Goal: Transaction & Acquisition: Purchase product/service

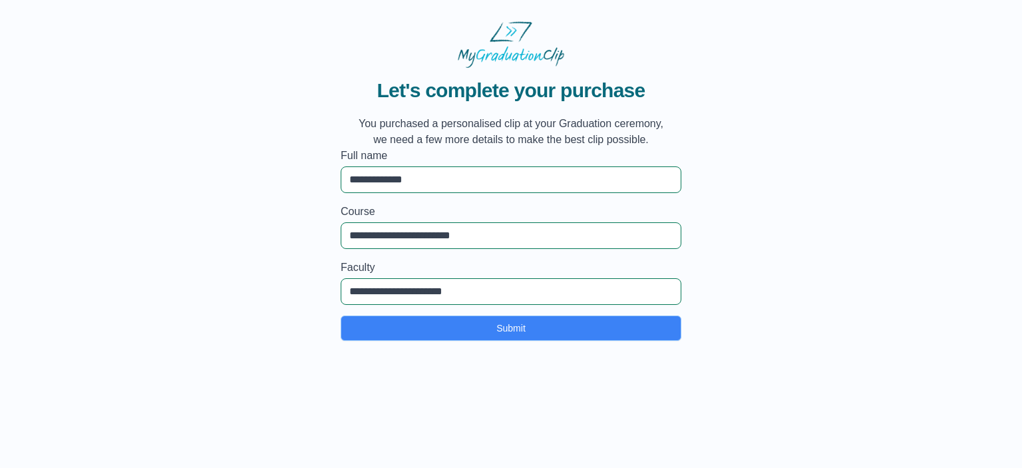
type input "**********"
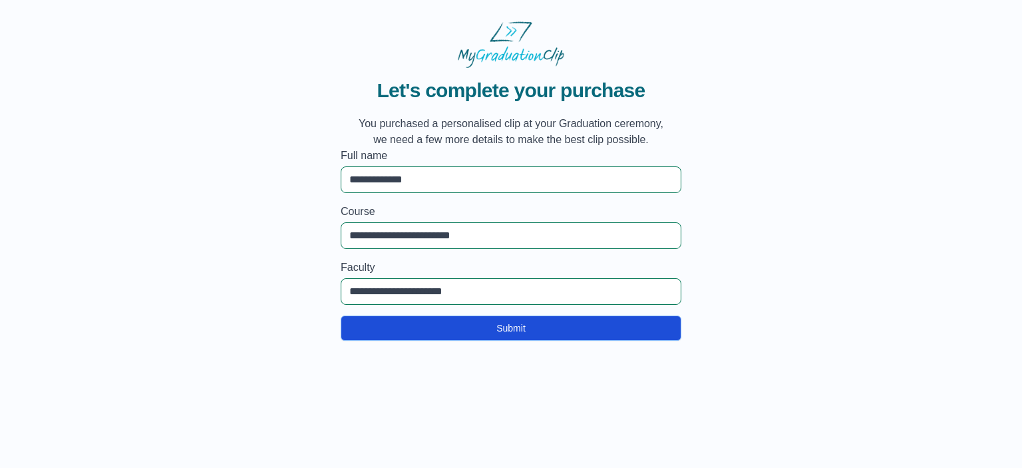
drag, startPoint x: 354, startPoint y: 77, endPoint x: 663, endPoint y: 334, distance: 402.2
click at [663, 334] on div "**********" at bounding box center [511, 204] width 341 height 273
copy div "Let's complete your purchase You purchased a personalised clip at your Graduati…"
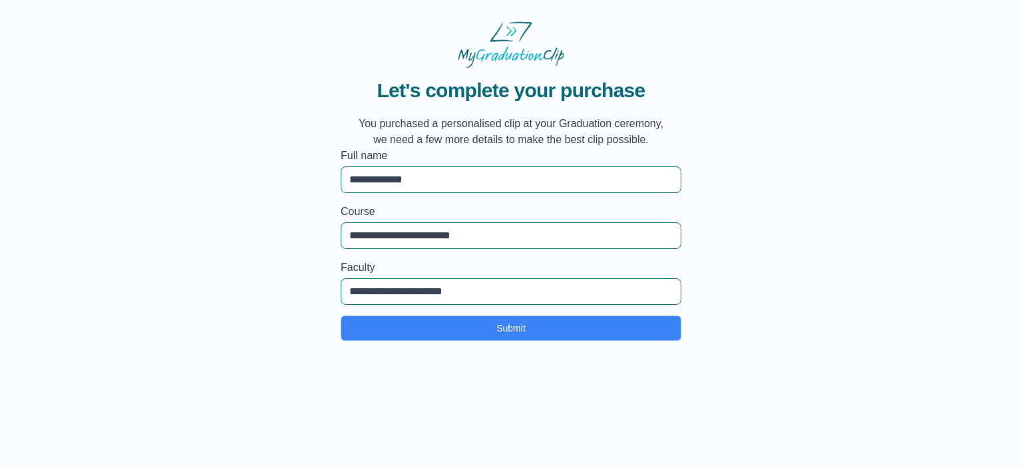
click at [631, 84] on span "Let's complete your purchase" at bounding box center [510, 91] width 319 height 24
drag, startPoint x: 432, startPoint y: 177, endPoint x: 332, endPoint y: 188, distance: 100.5
click at [332, 188] on div "**********" at bounding box center [511, 204] width 980 height 273
drag, startPoint x: 490, startPoint y: 232, endPoint x: 307, endPoint y: 220, distance: 182.8
click at [307, 220] on div "**********" at bounding box center [511, 204] width 980 height 273
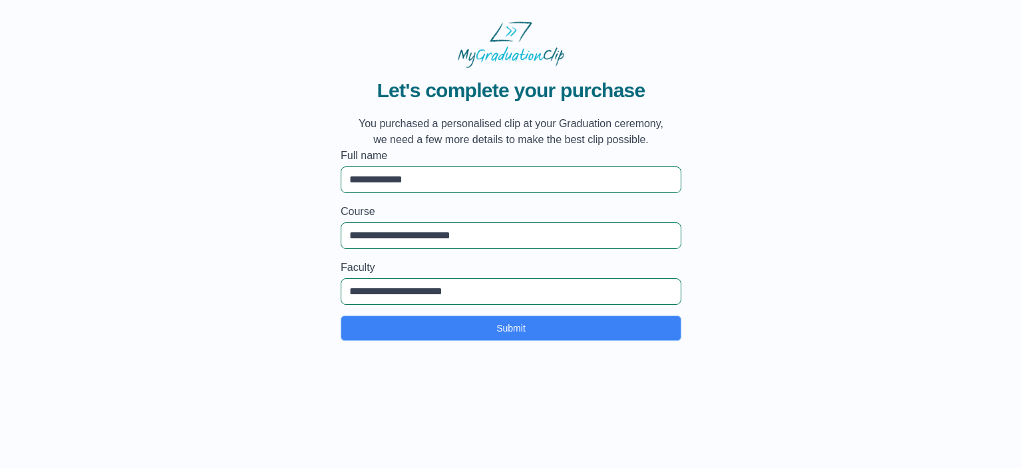
drag, startPoint x: 484, startPoint y: 289, endPoint x: 318, endPoint y: 285, distance: 166.4
click at [318, 285] on div "**********" at bounding box center [511, 204] width 980 height 273
click at [669, 293] on input "**********" at bounding box center [511, 291] width 341 height 27
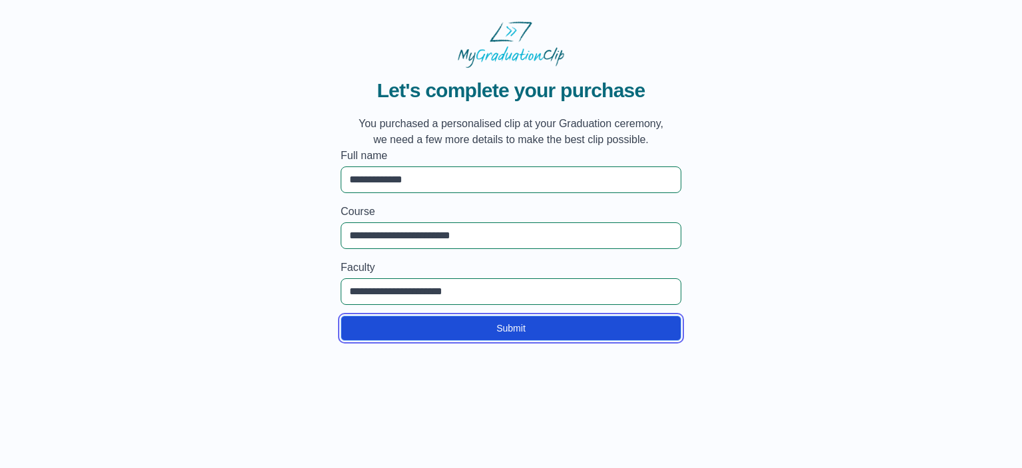
click at [618, 325] on button "Submit" at bounding box center [511, 327] width 341 height 25
click at [511, 323] on button "Submit" at bounding box center [511, 327] width 341 height 25
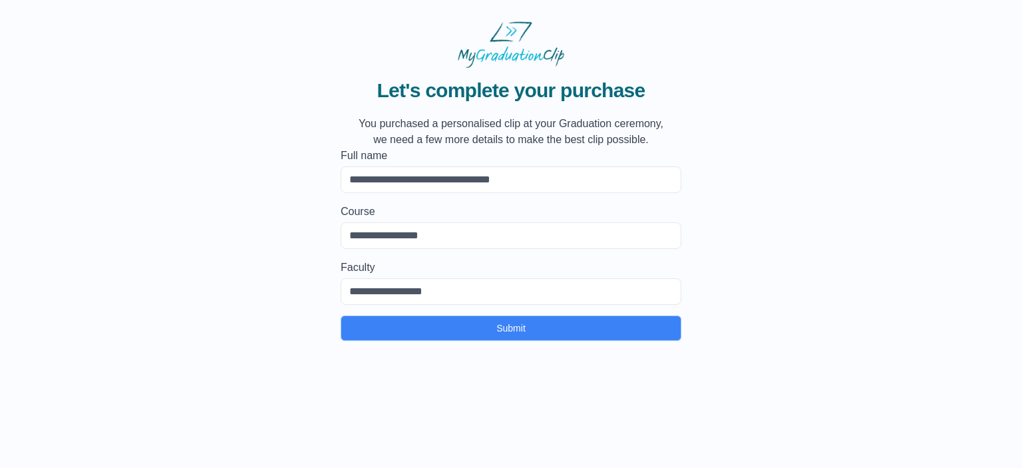
click at [556, 183] on input "Full name" at bounding box center [511, 179] width 341 height 27
type input "**********"
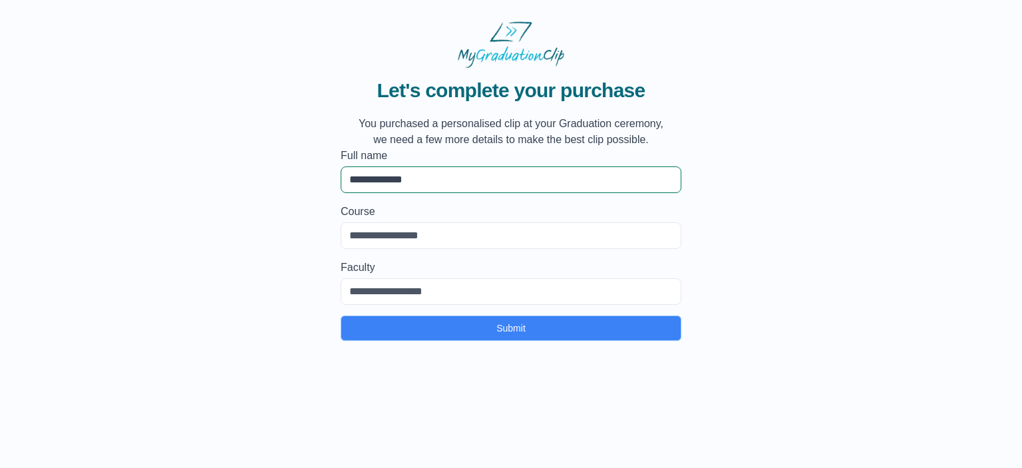
click at [425, 234] on input "Course" at bounding box center [511, 235] width 341 height 27
type input "**********"
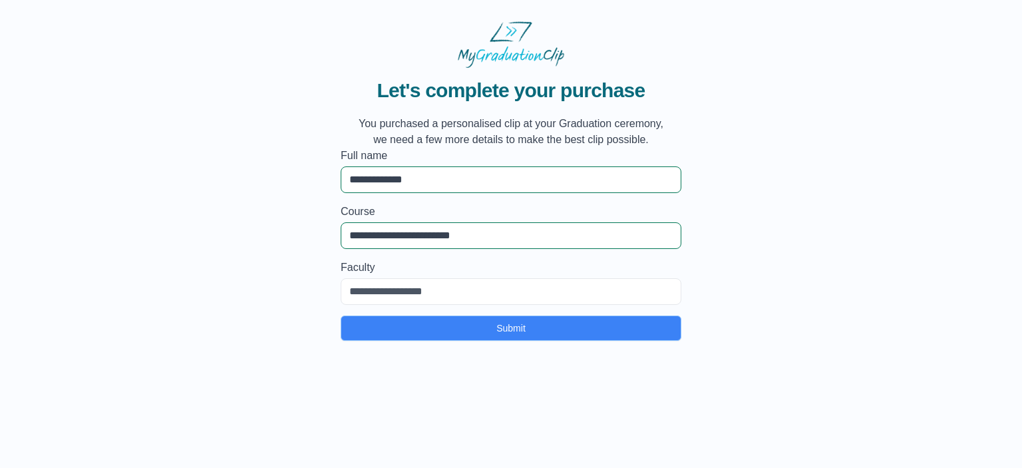
click at [426, 293] on input "Faculty" at bounding box center [511, 291] width 341 height 27
type input "**********"
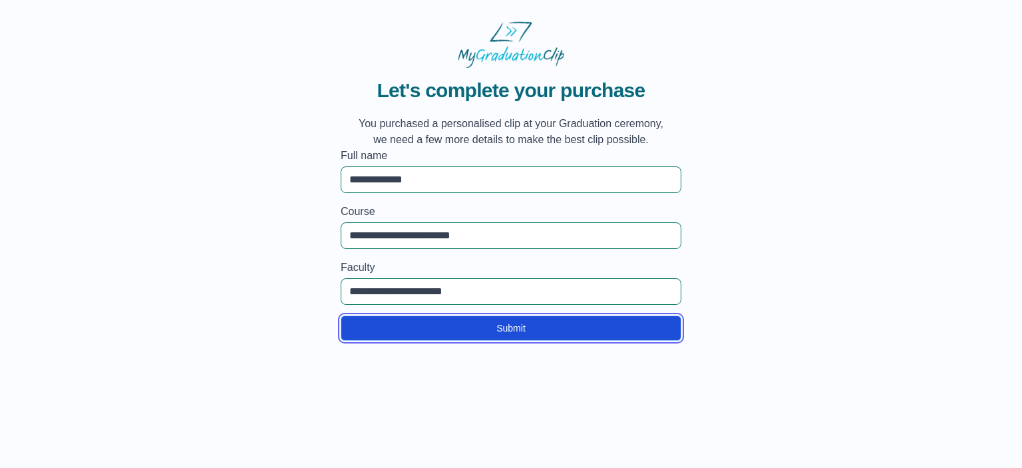
click at [446, 323] on button "Submit" at bounding box center [511, 327] width 341 height 25
click at [522, 319] on button "Submit" at bounding box center [511, 327] width 341 height 25
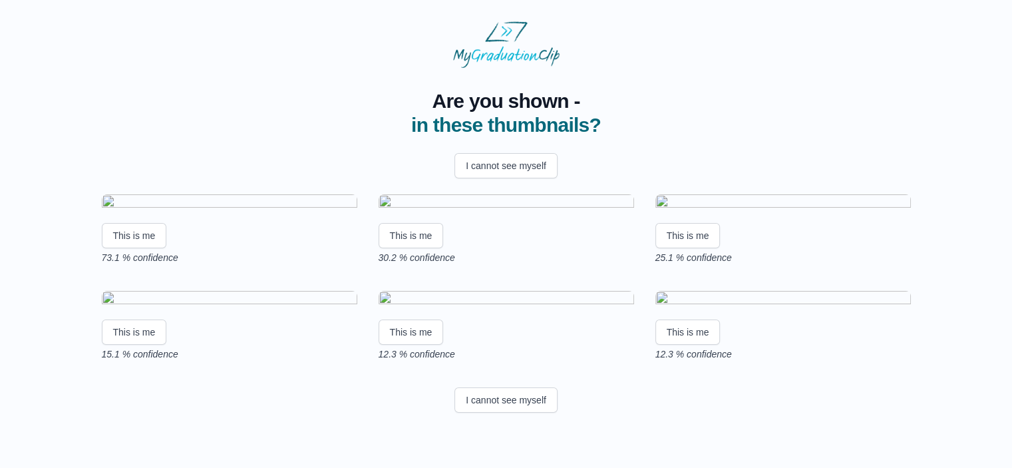
scroll to position [130, 0]
click at [130, 227] on button "This is me" at bounding box center [134, 235] width 65 height 25
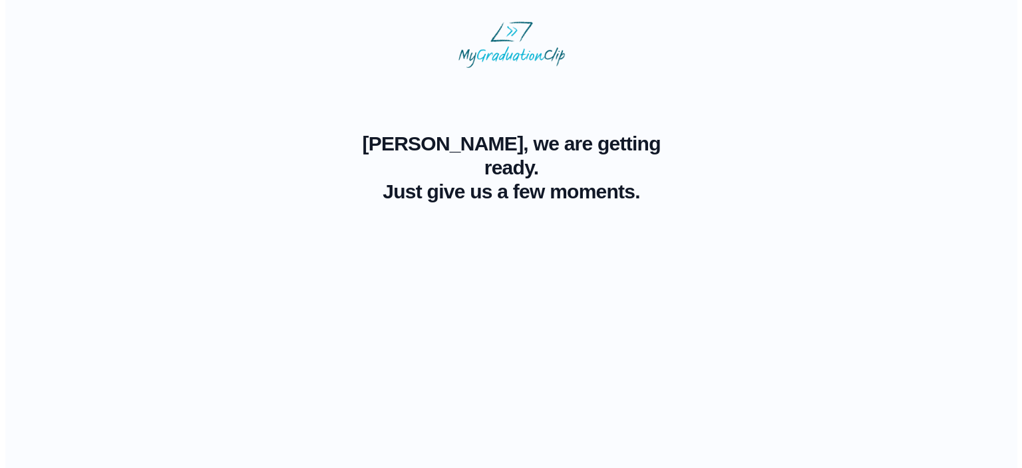
scroll to position [0, 0]
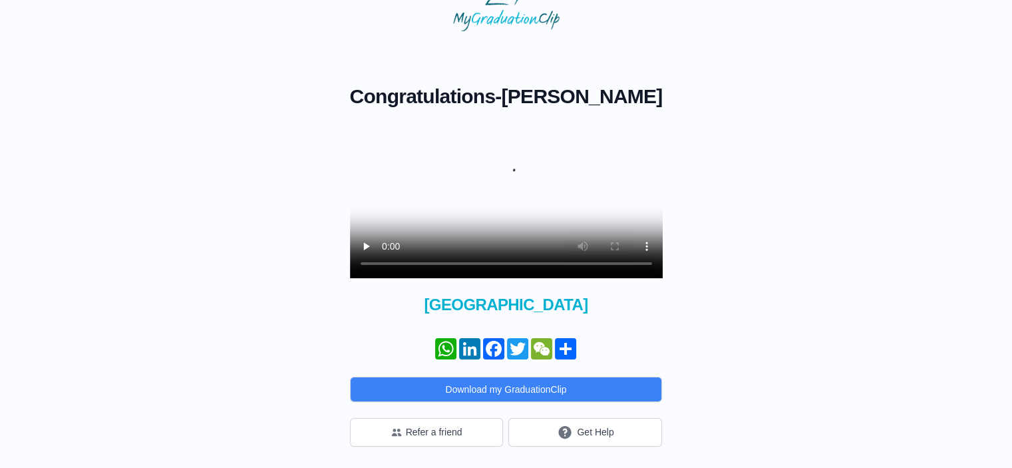
scroll to position [83, 0]
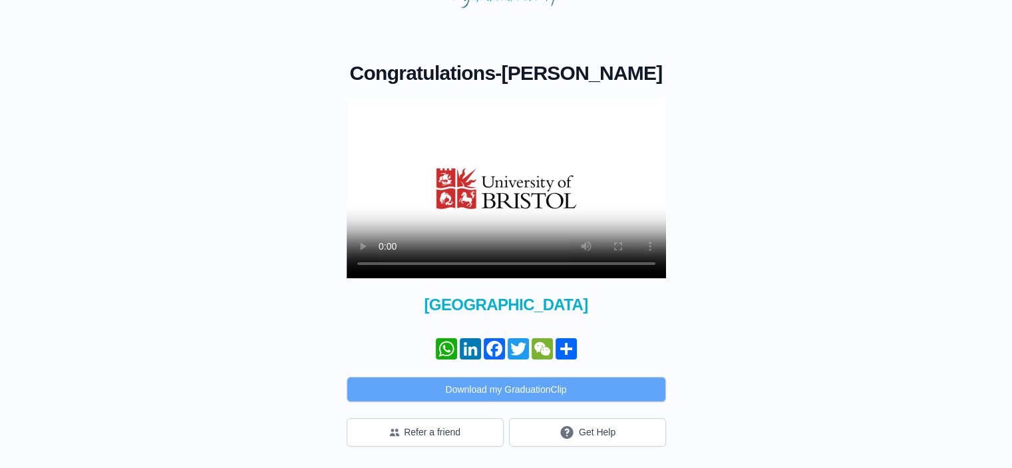
click at [532, 385] on button "Download my GraduationClip" at bounding box center [506, 389] width 319 height 25
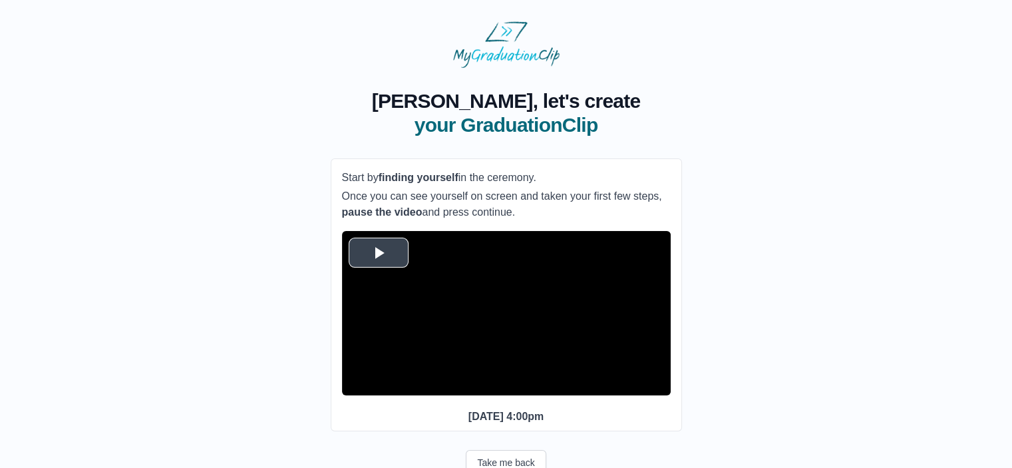
click at [379, 252] on span "Video Player" at bounding box center [379, 252] width 0 height 0
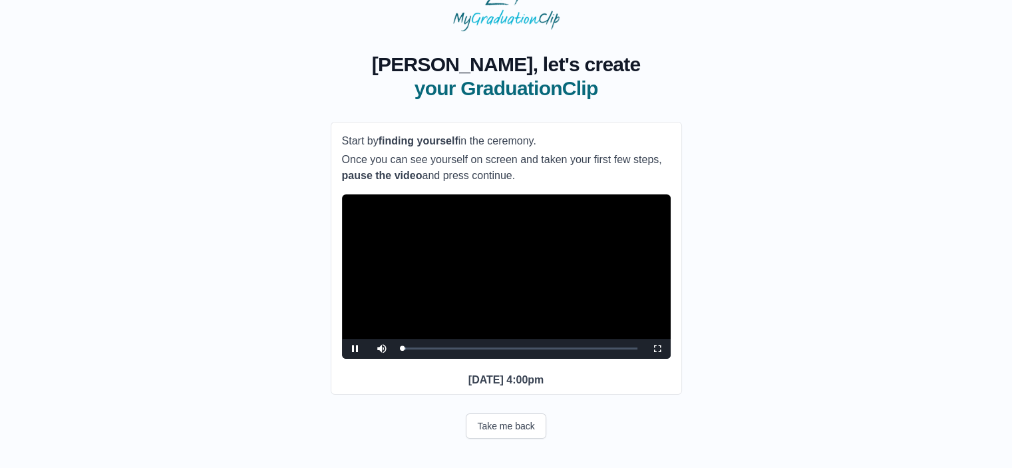
scroll to position [61, 0]
click at [355, 349] on span "Video Player" at bounding box center [355, 349] width 0 height 0
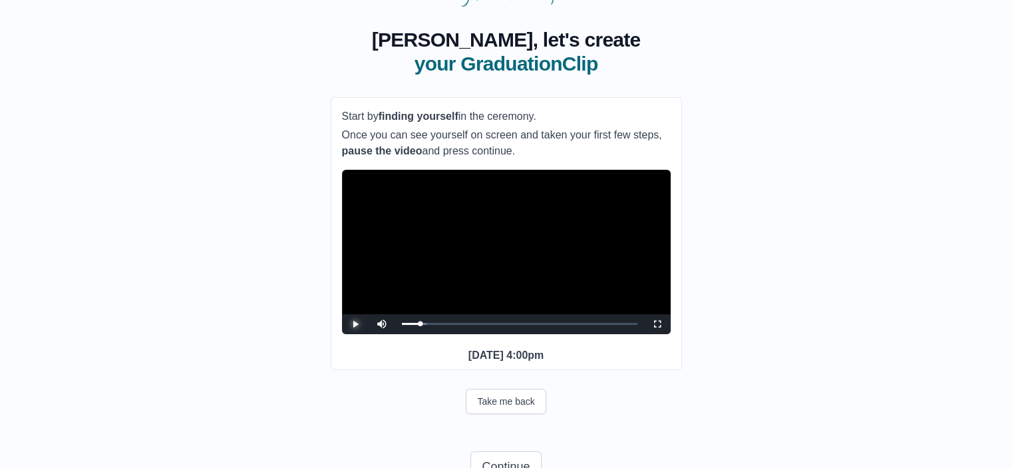
click at [355, 324] on span "Video Player" at bounding box center [355, 324] width 0 height 0
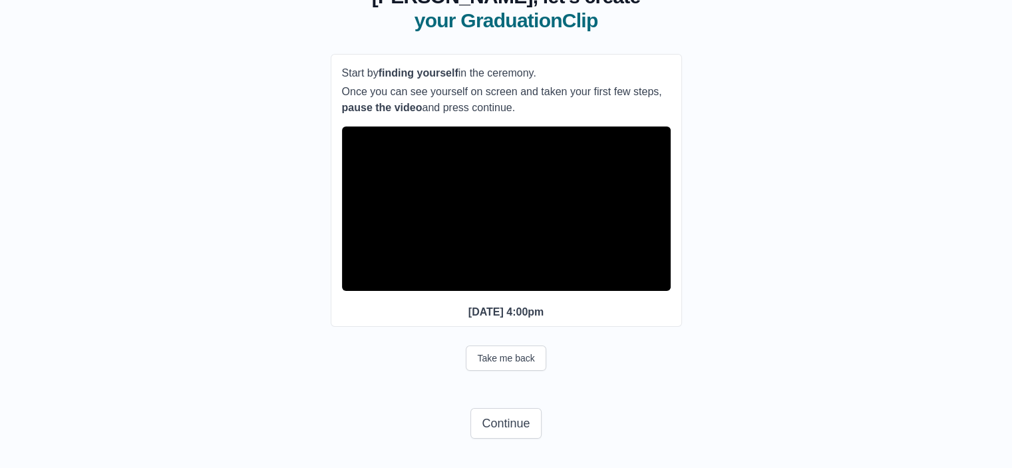
scroll to position [128, 0]
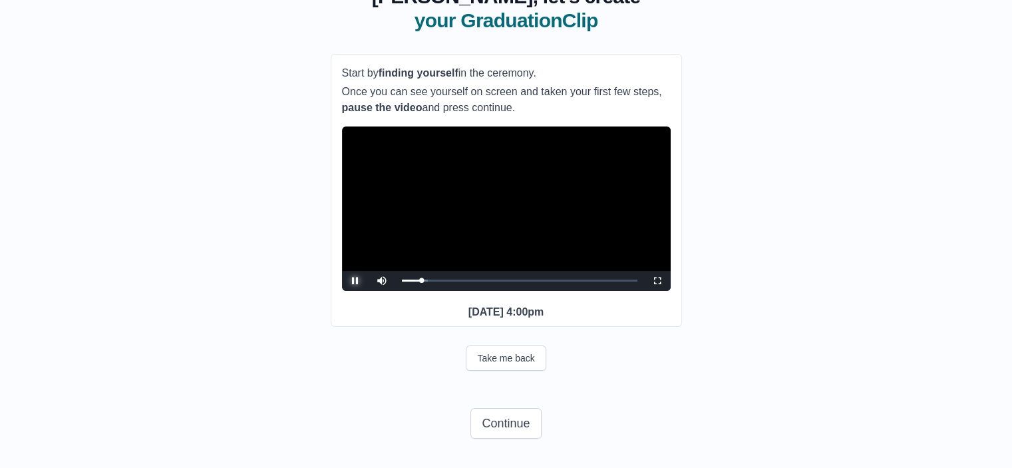
click at [355, 281] on span "Video Player" at bounding box center [355, 281] width 0 height 0
drag, startPoint x: 474, startPoint y: 276, endPoint x: 482, endPoint y: 279, distance: 8.4
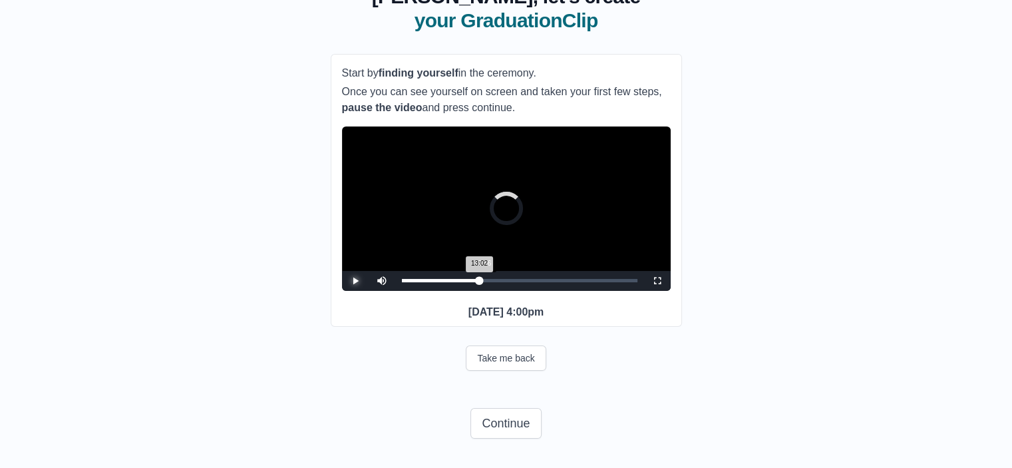
click at [480, 279] on div "13:02 Progress : 0%" at bounding box center [441, 280] width 78 height 3
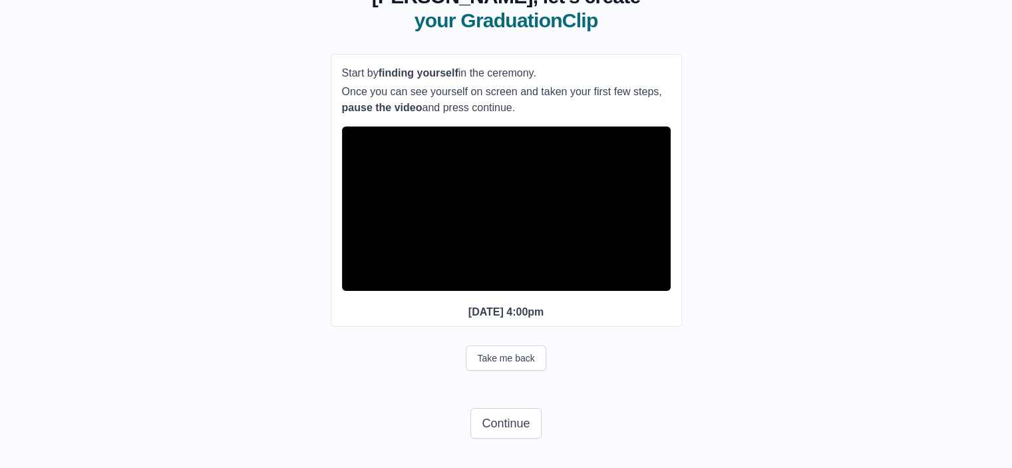
click at [355, 281] on span "Video Player" at bounding box center [355, 281] width 0 height 0
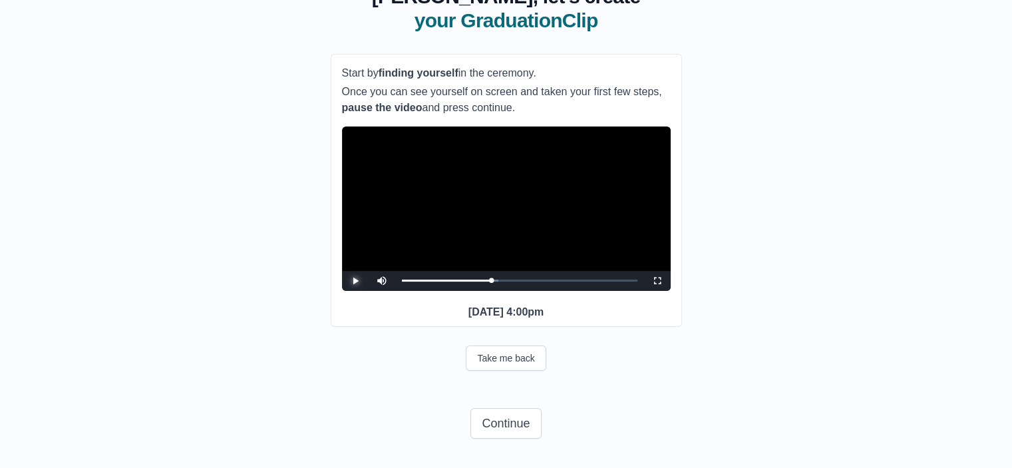
scroll to position [116, 0]
click at [515, 438] on button "Continue" at bounding box center [506, 423] width 71 height 31
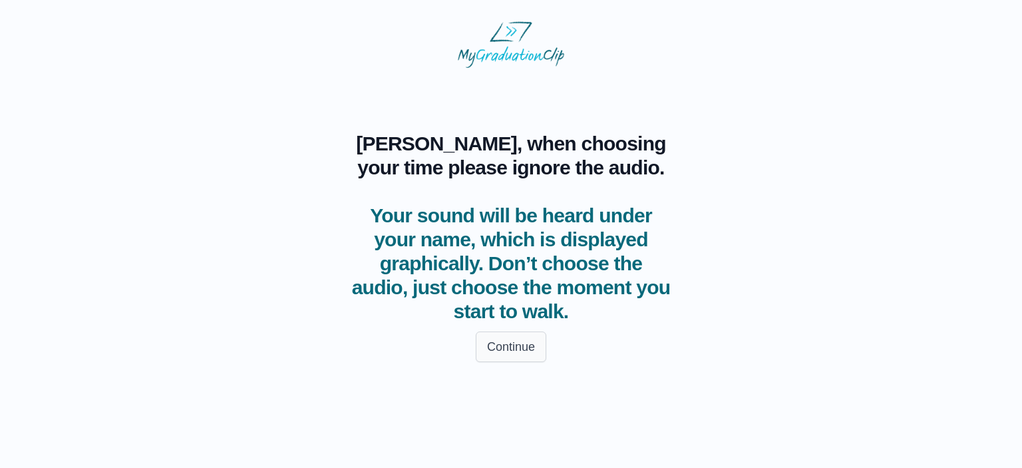
click at [501, 352] on button "Continue" at bounding box center [511, 346] width 71 height 31
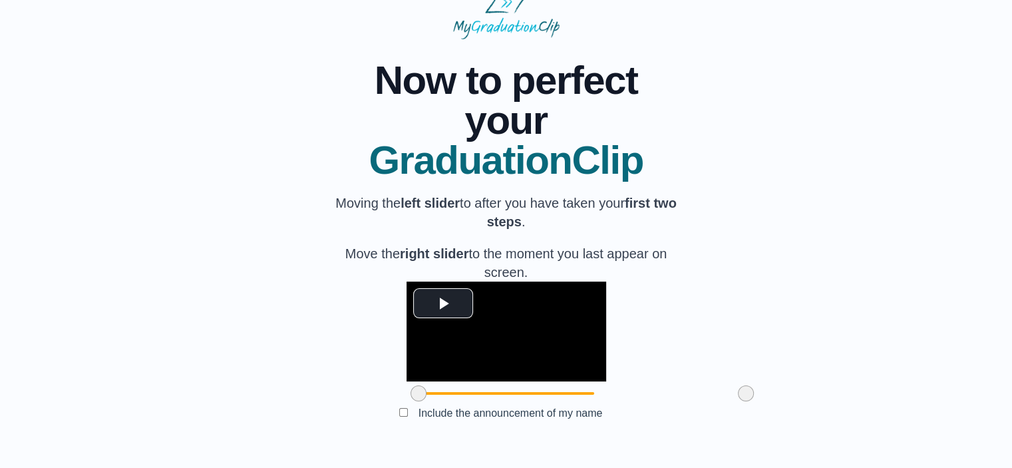
scroll to position [126, 0]
drag, startPoint x: 343, startPoint y: 397, endPoint x: 562, endPoint y: 381, distance: 219.6
click at [622, 381] on div at bounding box center [634, 393] width 24 height 24
click at [626, 391] on span at bounding box center [634, 393] width 16 height 16
click at [493, 282] on video "Video Player" at bounding box center [507, 332] width 200 height 100
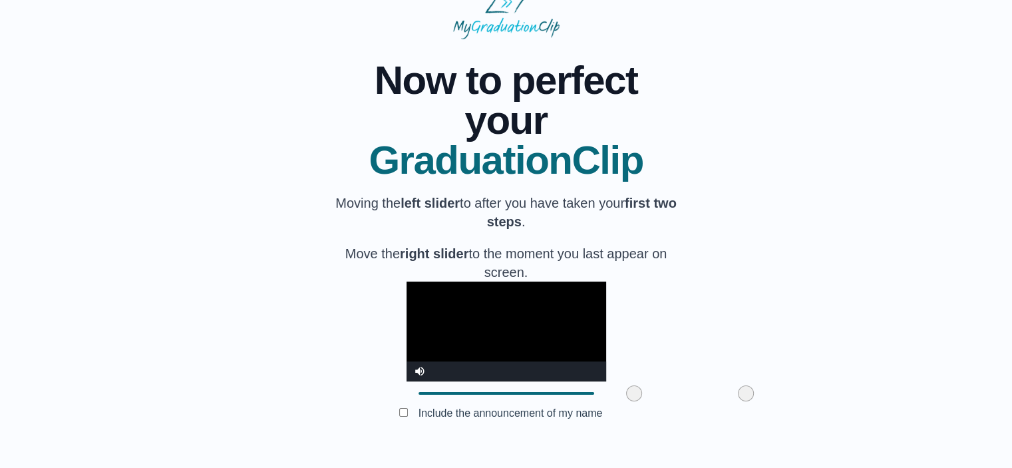
click at [493, 282] on video "Video Player" at bounding box center [507, 332] width 200 height 100
drag, startPoint x: 556, startPoint y: 393, endPoint x: 399, endPoint y: 382, distance: 158.1
click at [465, 382] on div at bounding box center [477, 393] width 24 height 24
click at [474, 401] on div at bounding box center [486, 393] width 24 height 24
drag, startPoint x: 413, startPoint y: 396, endPoint x: 439, endPoint y: 383, distance: 28.6
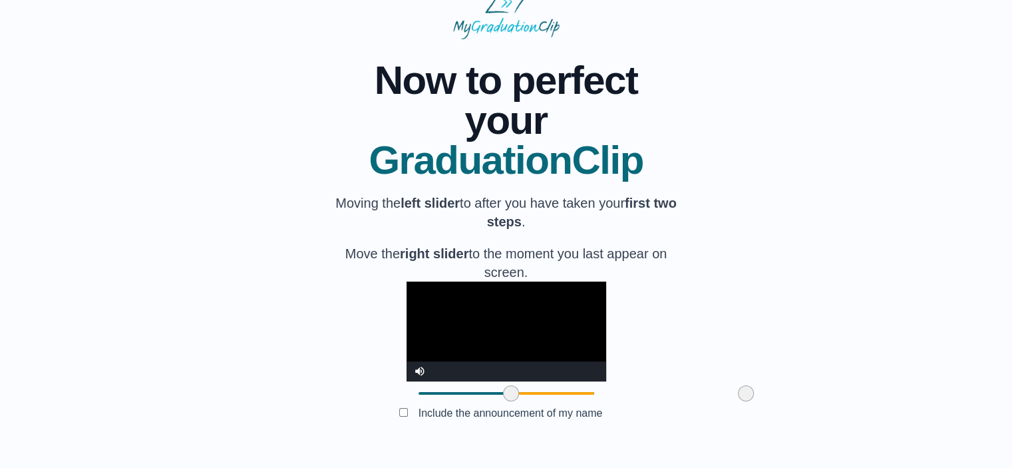
click at [499, 383] on div at bounding box center [511, 393] width 24 height 24
click at [738, 396] on span at bounding box center [746, 393] width 16 height 16
drag, startPoint x: 671, startPoint y: 396, endPoint x: 578, endPoint y: 378, distance: 94.9
click at [578, 378] on div "**********" at bounding box center [507, 344] width 200 height 124
click at [505, 433] on button "Submit" at bounding box center [506, 433] width 52 height 25
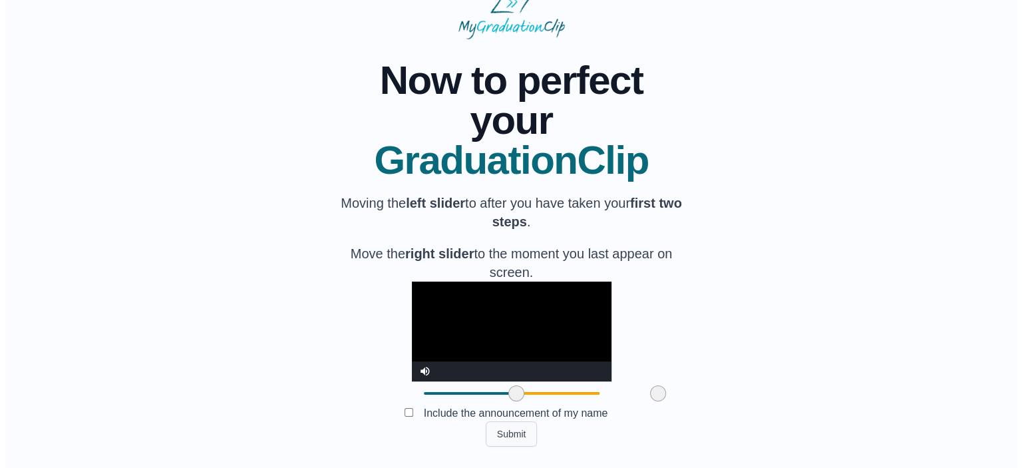
scroll to position [0, 0]
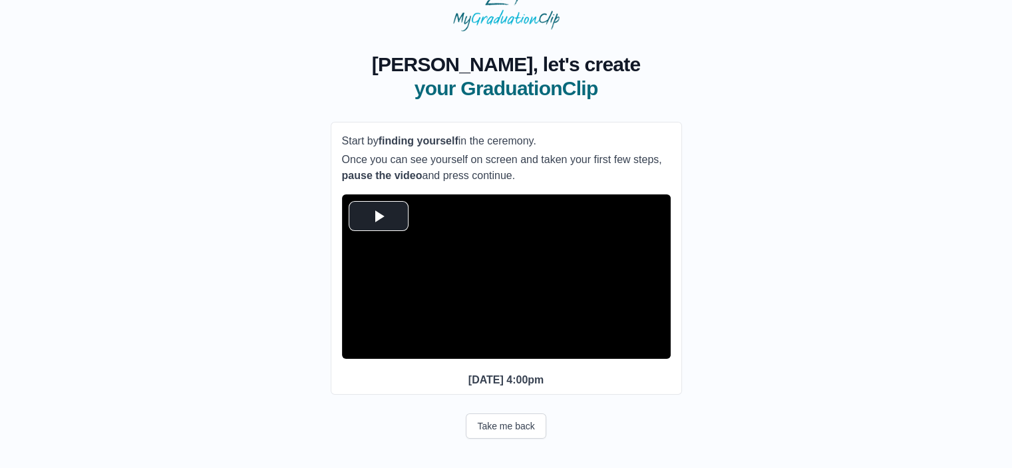
scroll to position [61, 0]
click at [379, 216] on span "Video Player" at bounding box center [379, 216] width 0 height 0
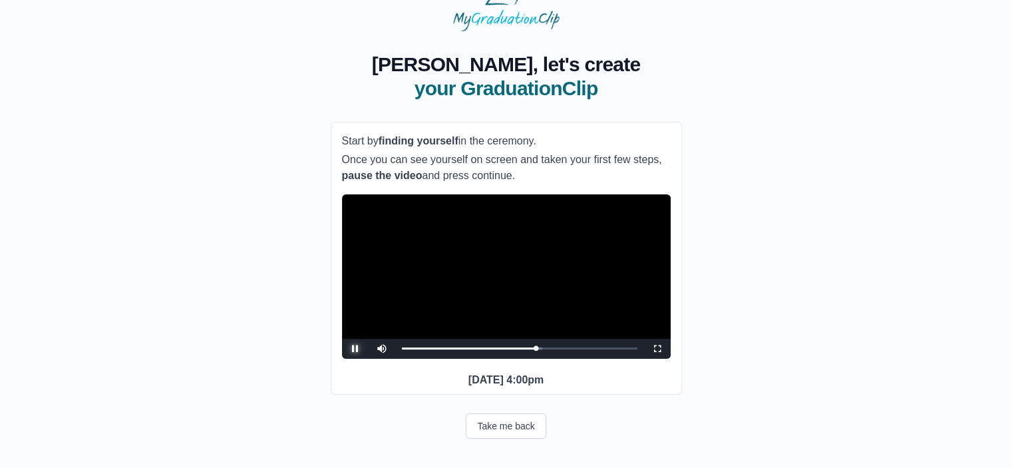
click at [355, 349] on span "Video Player" at bounding box center [355, 349] width 0 height 0
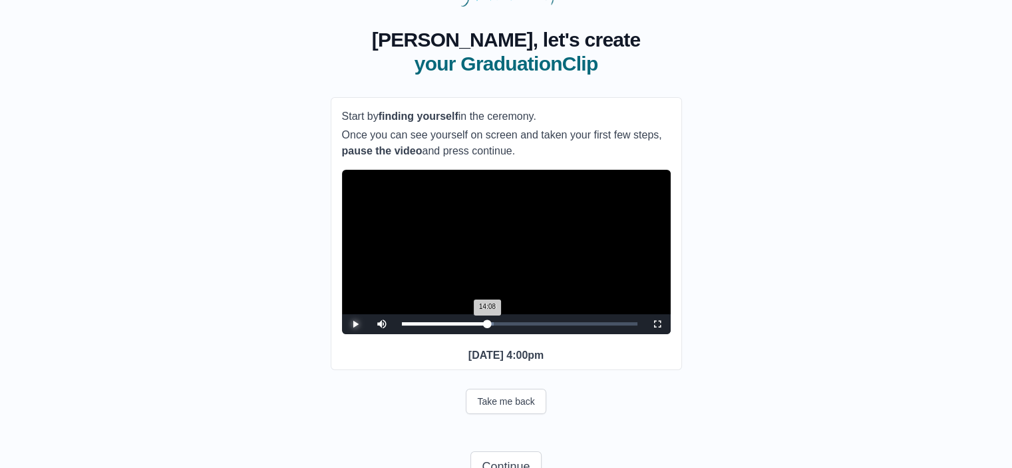
drag, startPoint x: 536, startPoint y: 343, endPoint x: 487, endPoint y: 341, distance: 48.6
click at [487, 325] on div "14:08 Progress : 0%" at bounding box center [445, 323] width 86 height 3
click at [355, 324] on span "Video Player" at bounding box center [355, 324] width 0 height 0
drag, startPoint x: 488, startPoint y: 345, endPoint x: 497, endPoint y: 341, distance: 9.9
click at [497, 325] on div "15:47 Progress : 0%" at bounding box center [449, 323] width 95 height 3
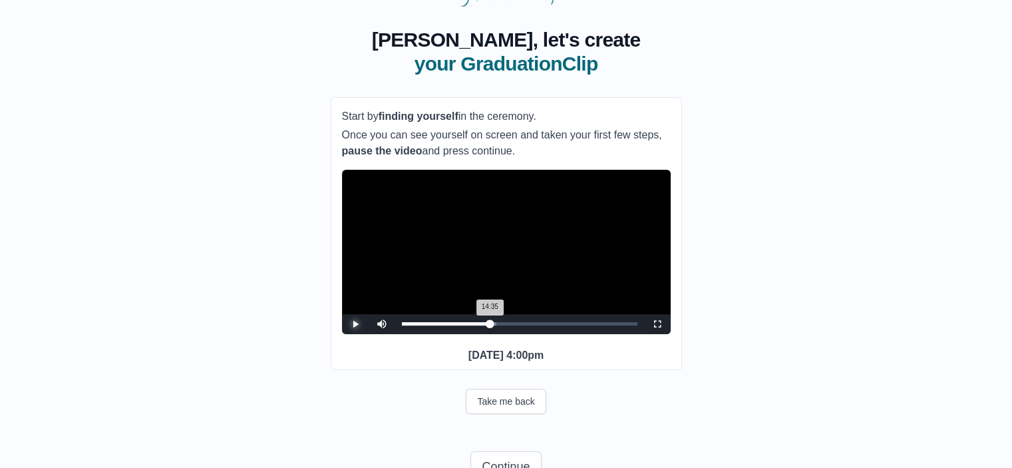
drag, startPoint x: 497, startPoint y: 341, endPoint x: 490, endPoint y: 340, distance: 7.4
click at [490, 325] on div "14:35 Progress : 0%" at bounding box center [446, 323] width 89 height 3
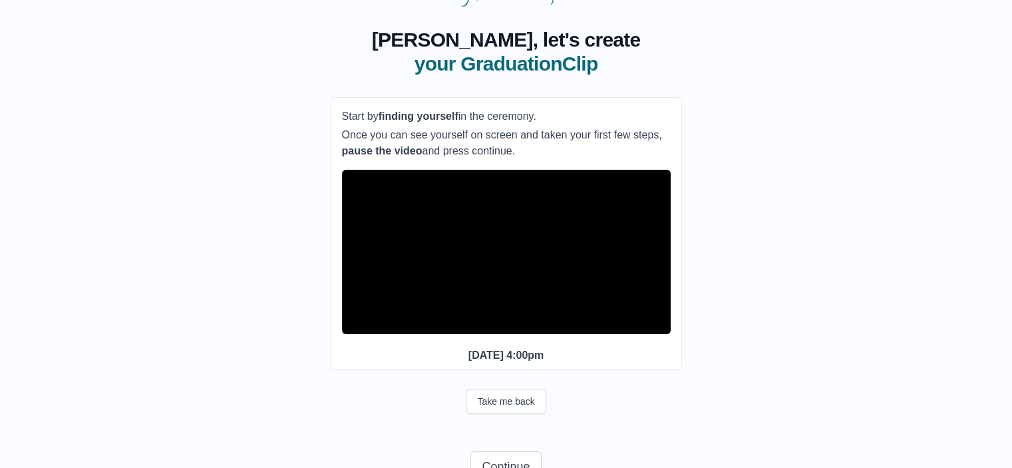
click at [355, 324] on span "Video Player" at bounding box center [355, 324] width 0 height 0
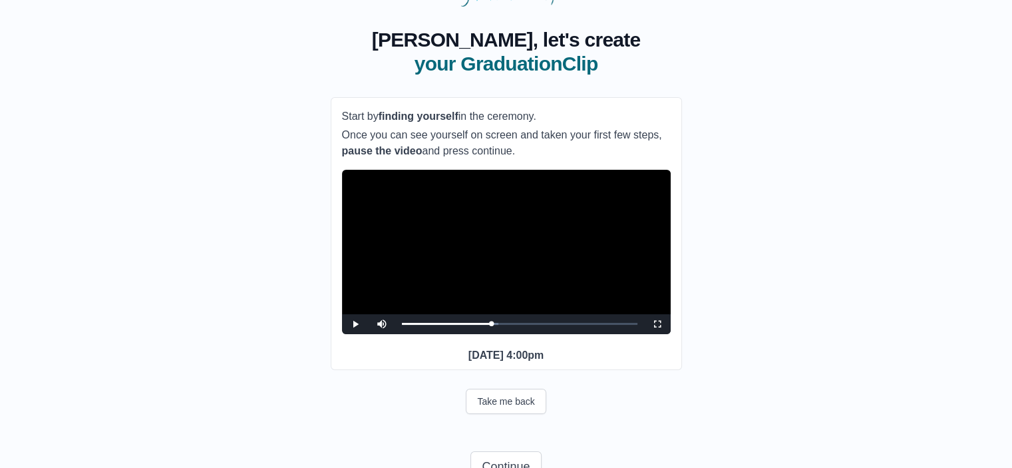
drag, startPoint x: 713, startPoint y: 429, endPoint x: 740, endPoint y: 405, distance: 35.8
click at [740, 404] on div "**********" at bounding box center [506, 249] width 970 height 484
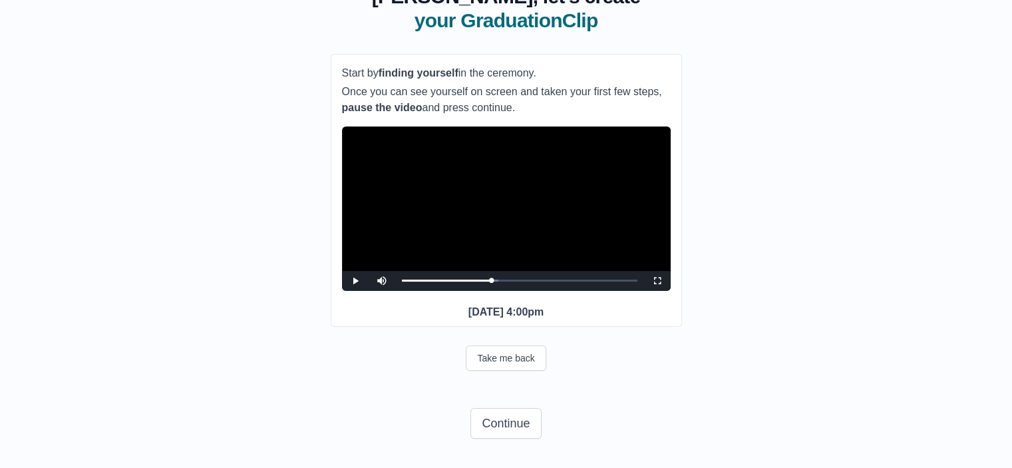
scroll to position [128, 0]
click at [508, 421] on button "Continue" at bounding box center [506, 423] width 71 height 31
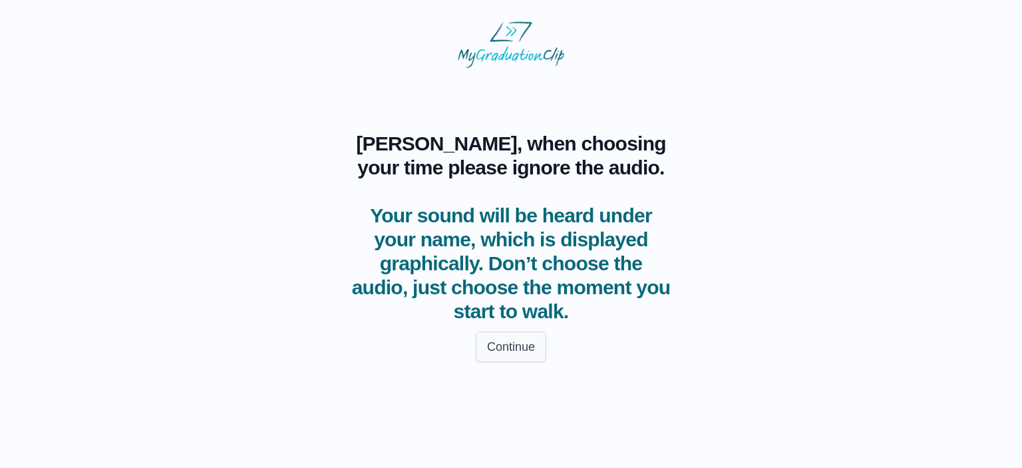
click at [493, 345] on button "Continue" at bounding box center [511, 346] width 71 height 31
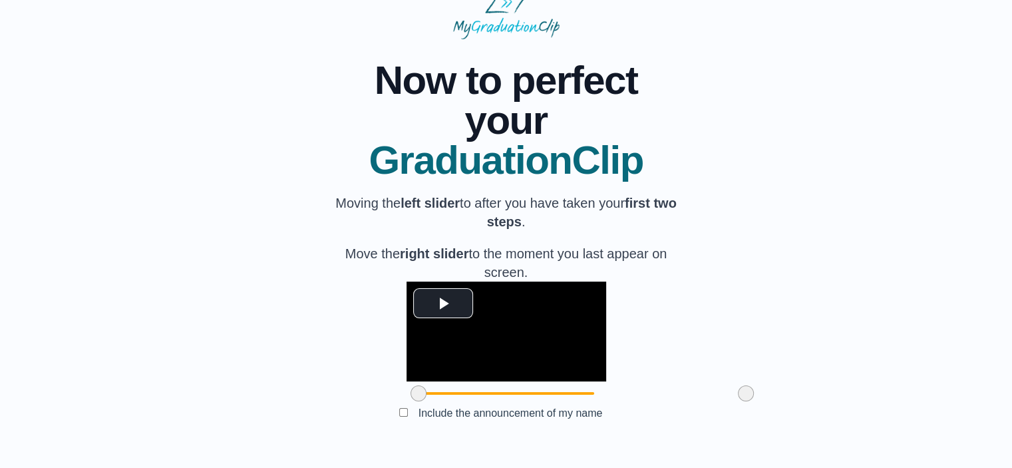
scroll to position [126, 0]
drag, startPoint x: 343, startPoint y: 393, endPoint x: 363, endPoint y: 387, distance: 20.4
click at [429, 387] on span at bounding box center [437, 393] width 16 height 16
click at [430, 387] on span at bounding box center [438, 393] width 16 height 16
drag, startPoint x: 363, startPoint y: 387, endPoint x: 429, endPoint y: 393, distance: 66.2
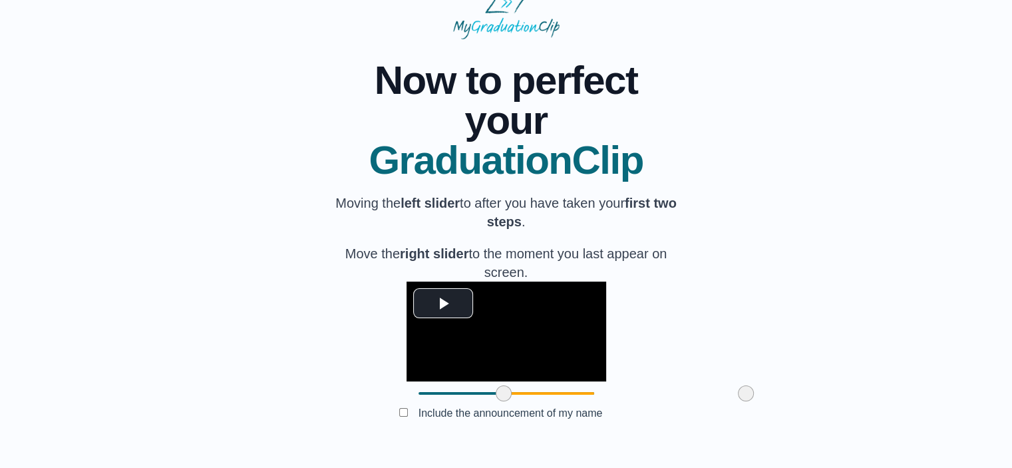
click at [496, 393] on span at bounding box center [504, 393] width 16 height 16
drag, startPoint x: 669, startPoint y: 393, endPoint x: 564, endPoint y: 389, distance: 105.2
click at [633, 389] on span at bounding box center [641, 393] width 16 height 16
drag, startPoint x: 564, startPoint y: 391, endPoint x: 531, endPoint y: 384, distance: 33.3
click at [596, 384] on div at bounding box center [608, 393] width 24 height 24
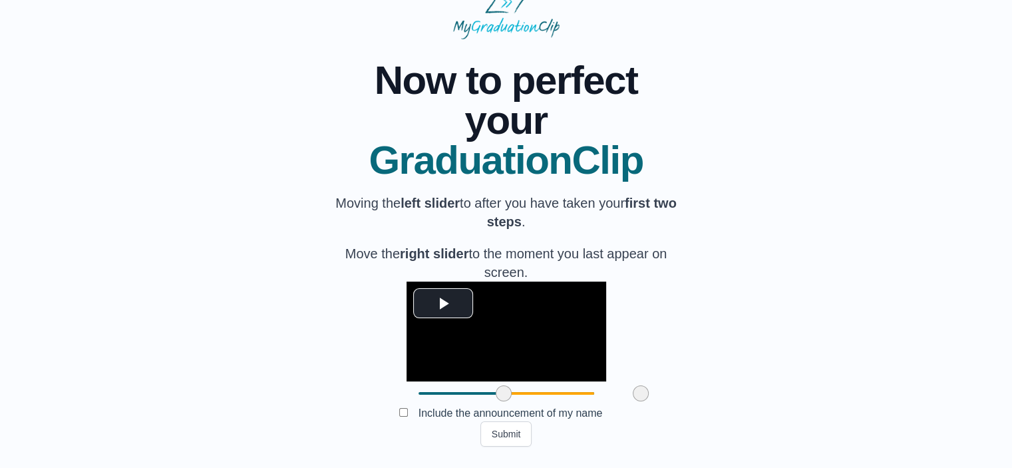
drag, startPoint x: 529, startPoint y: 389, endPoint x: 562, endPoint y: 405, distance: 36.3
click at [629, 405] on div at bounding box center [641, 393] width 24 height 24
click at [492, 442] on button "Submit" at bounding box center [506, 433] width 52 height 25
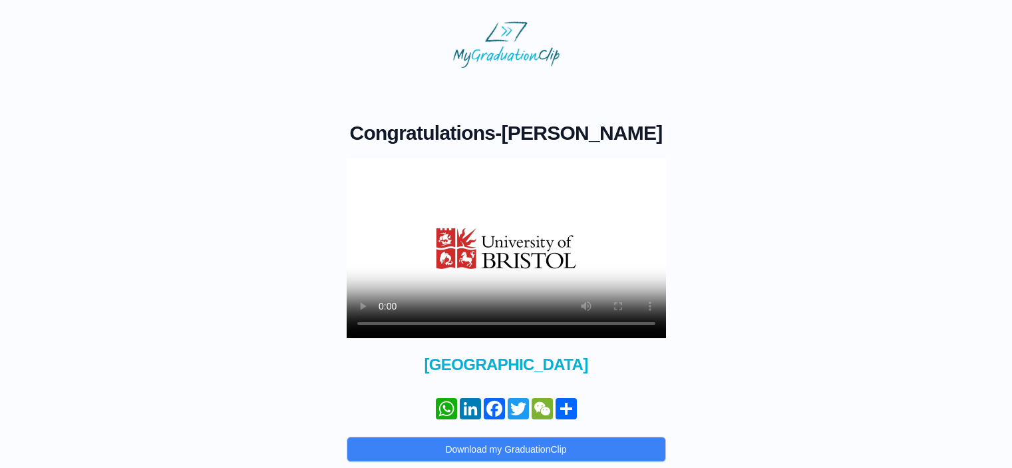
scroll to position [83, 0]
